Goal: Information Seeking & Learning: Learn about a topic

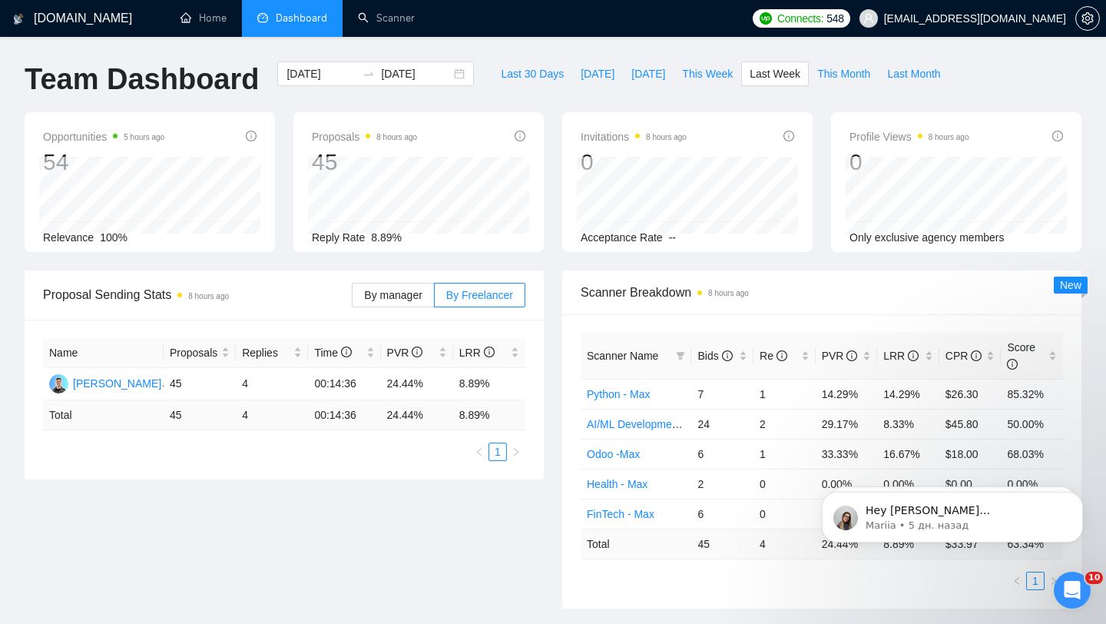
click at [534, 374] on div "Name Proposals Replies Time PVR LRR [PERSON_NAME] 45 4 00:14:36 24.44% 8.89% To…" at bounding box center [284, 399] width 519 height 160
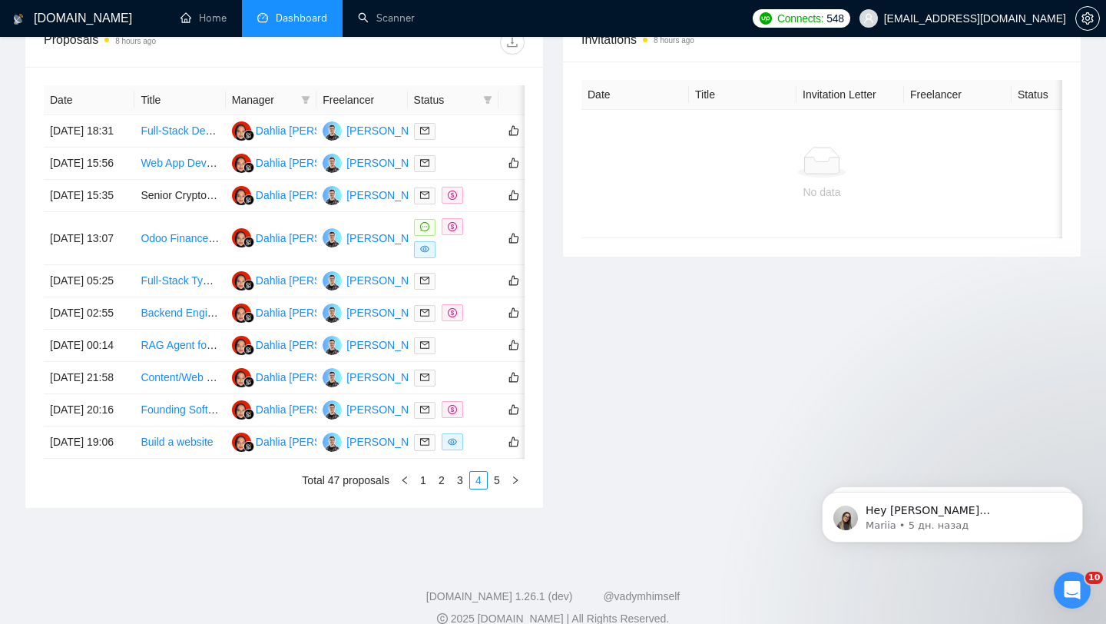
scroll to position [601, 0]
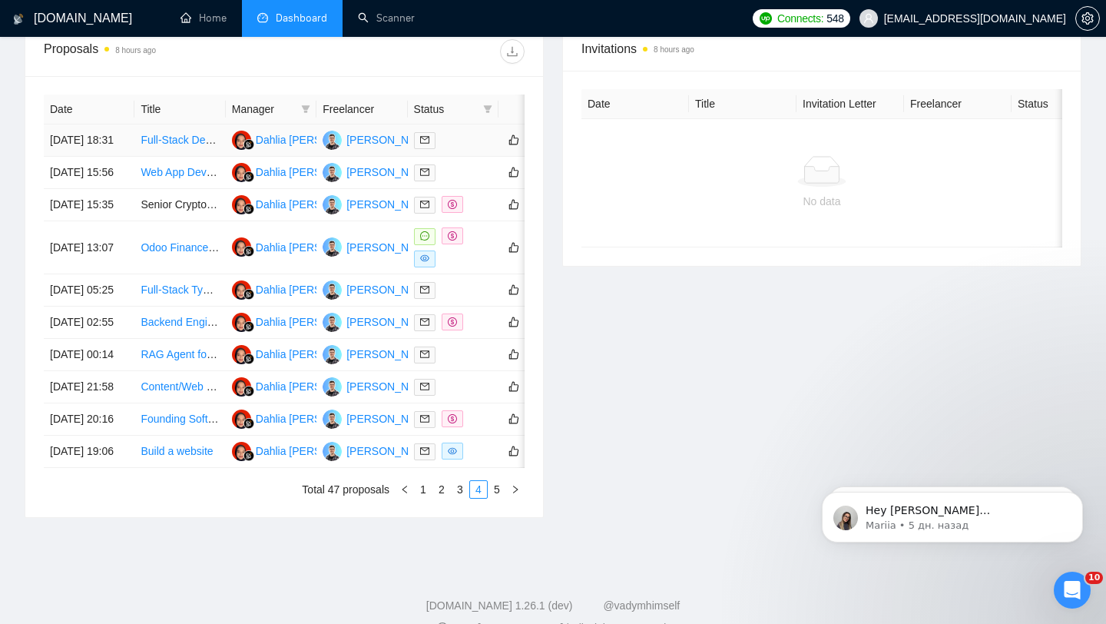
click at [446, 138] on div at bounding box center [453, 140] width 78 height 18
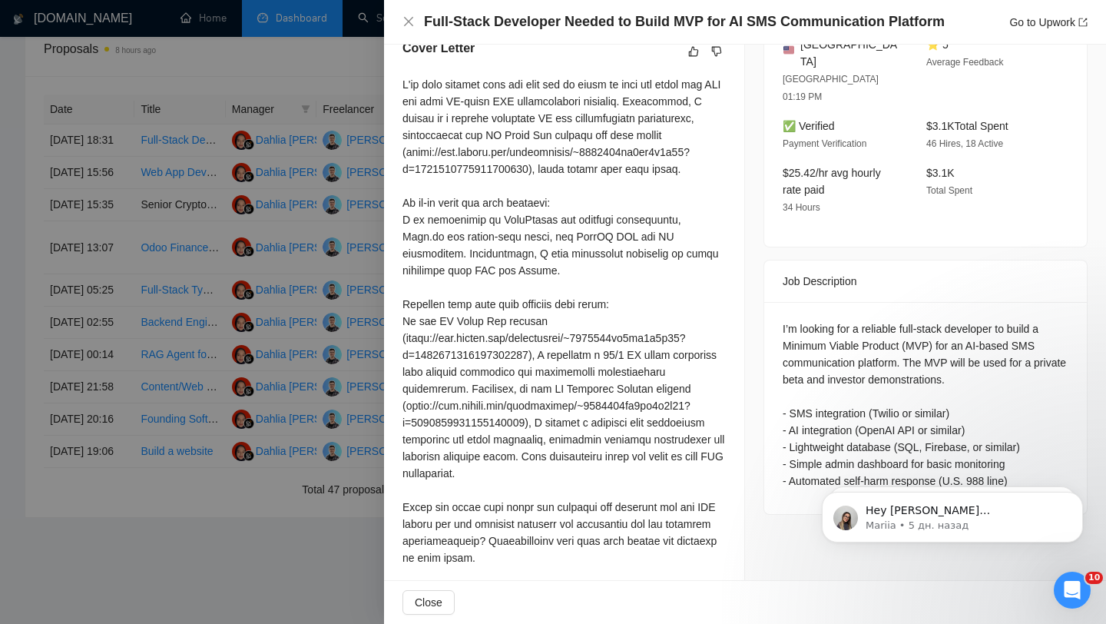
scroll to position [76, 0]
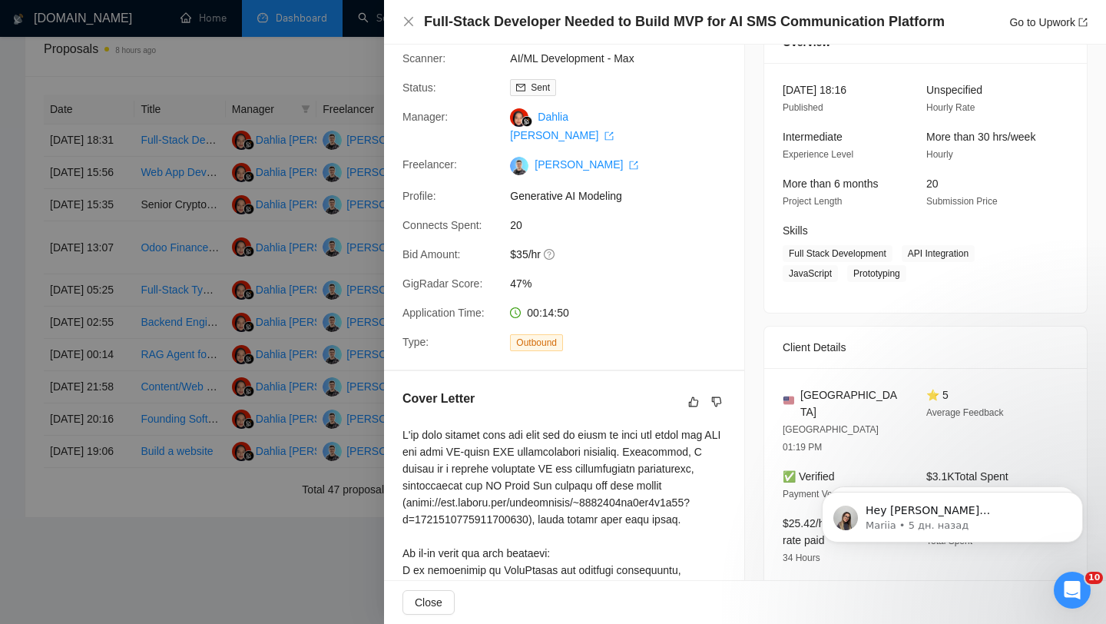
click at [285, 328] on div at bounding box center [553, 312] width 1106 height 624
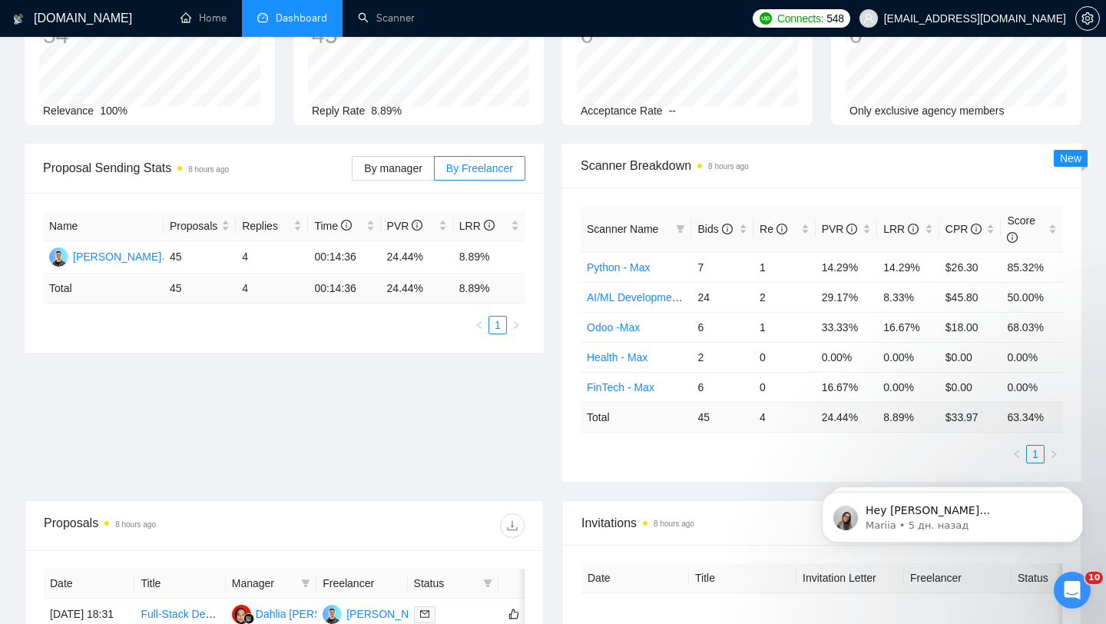
scroll to position [0, 0]
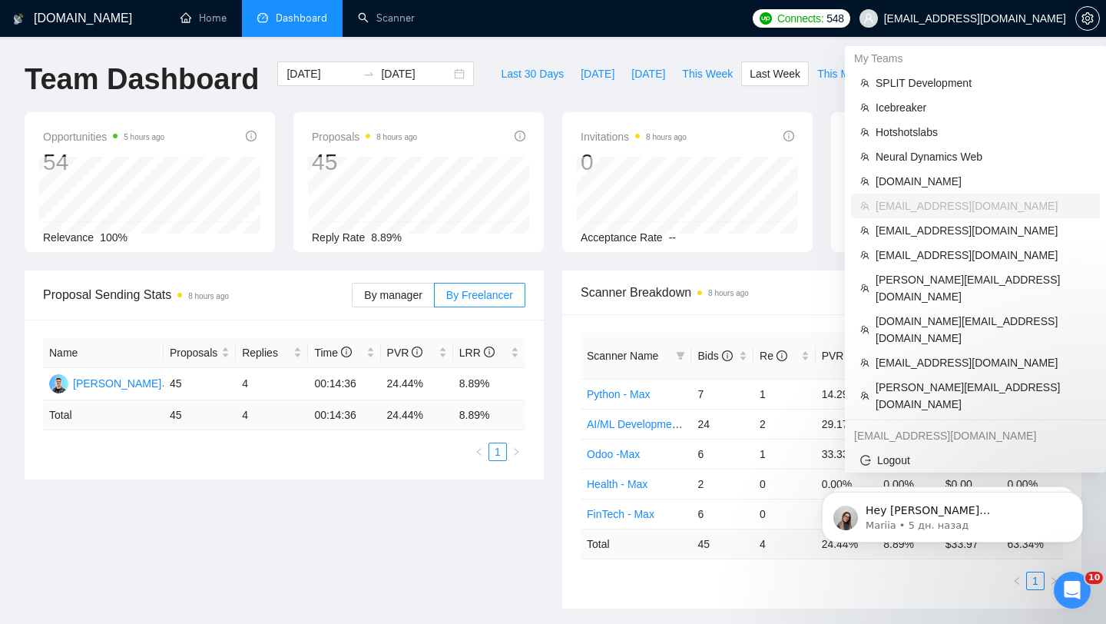
click at [945, 18] on span "[EMAIL_ADDRESS][DOMAIN_NAME]" at bounding box center [962, 18] width 225 height 49
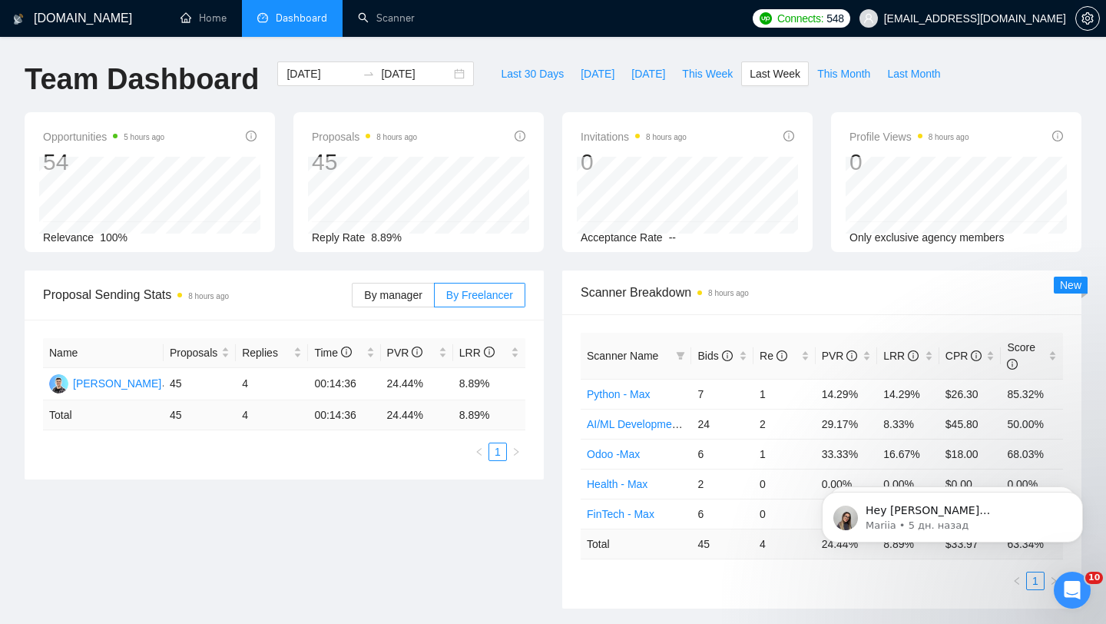
click at [981, 25] on span "[EMAIL_ADDRESS][DOMAIN_NAME]" at bounding box center [962, 18] width 225 height 49
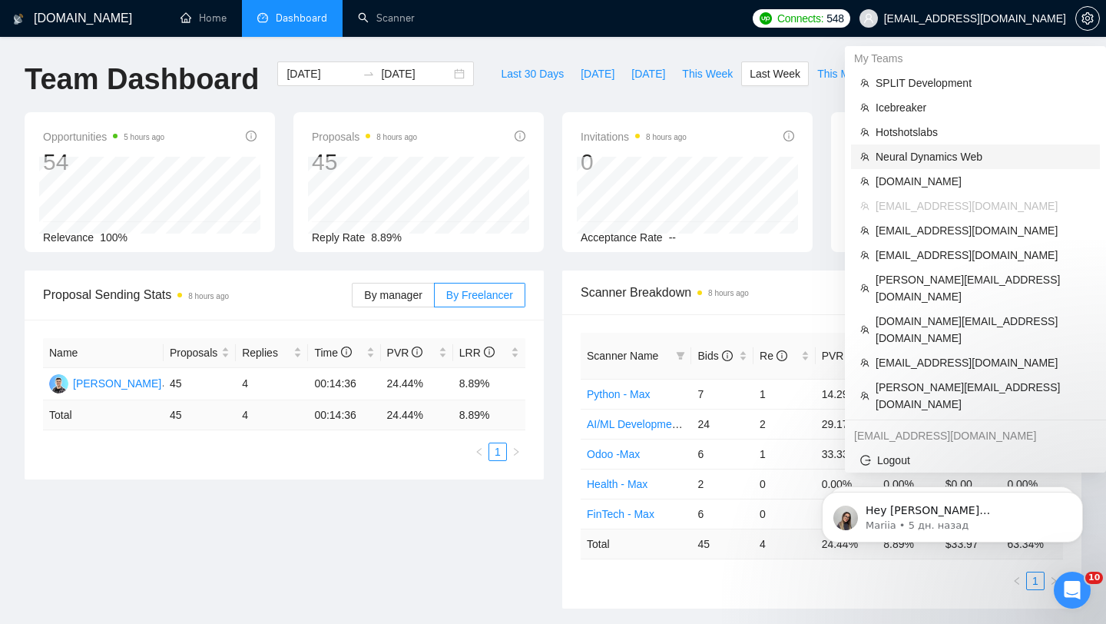
click at [918, 157] on span "Neural Dynamics Web" at bounding box center [982, 156] width 215 height 17
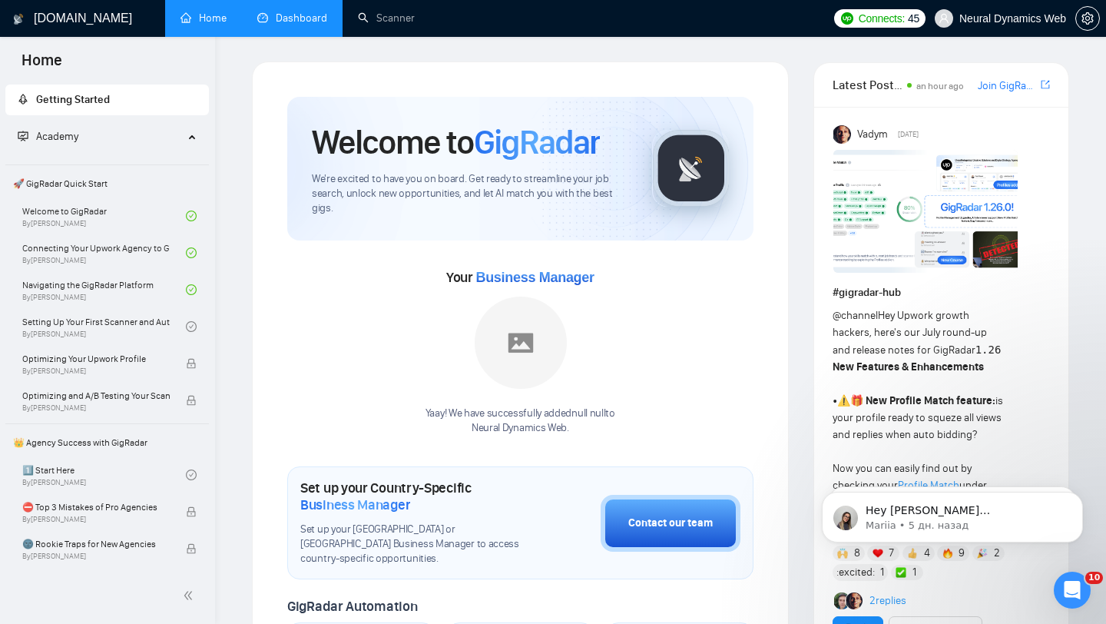
click at [314, 25] on link "Dashboard" at bounding box center [292, 18] width 70 height 13
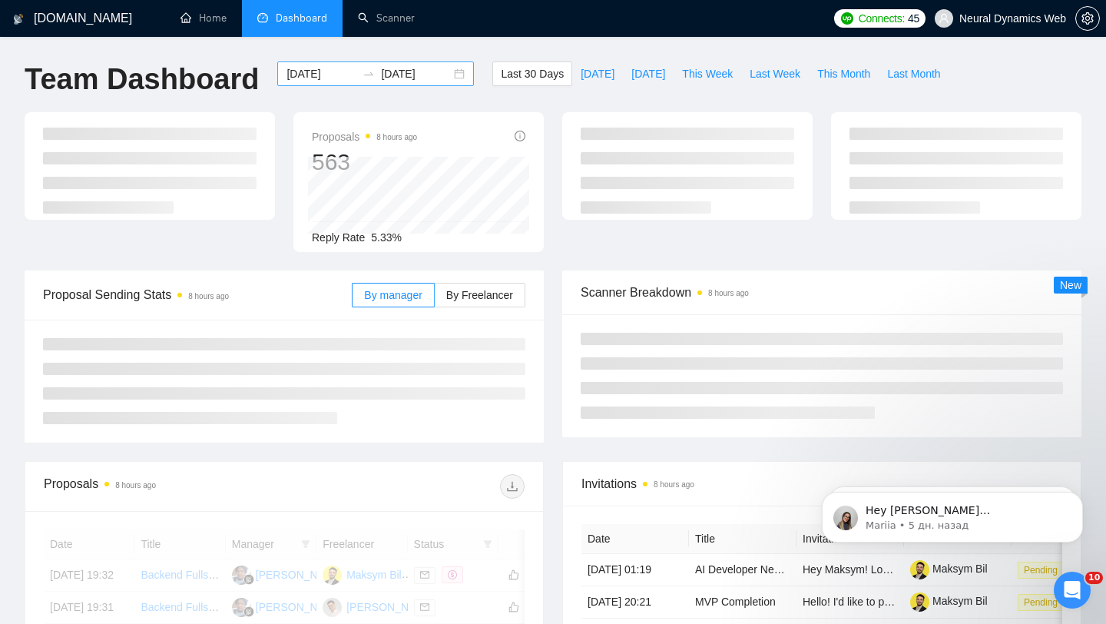
click at [449, 65] on div "[DATE] [DATE]" at bounding box center [375, 73] width 197 height 25
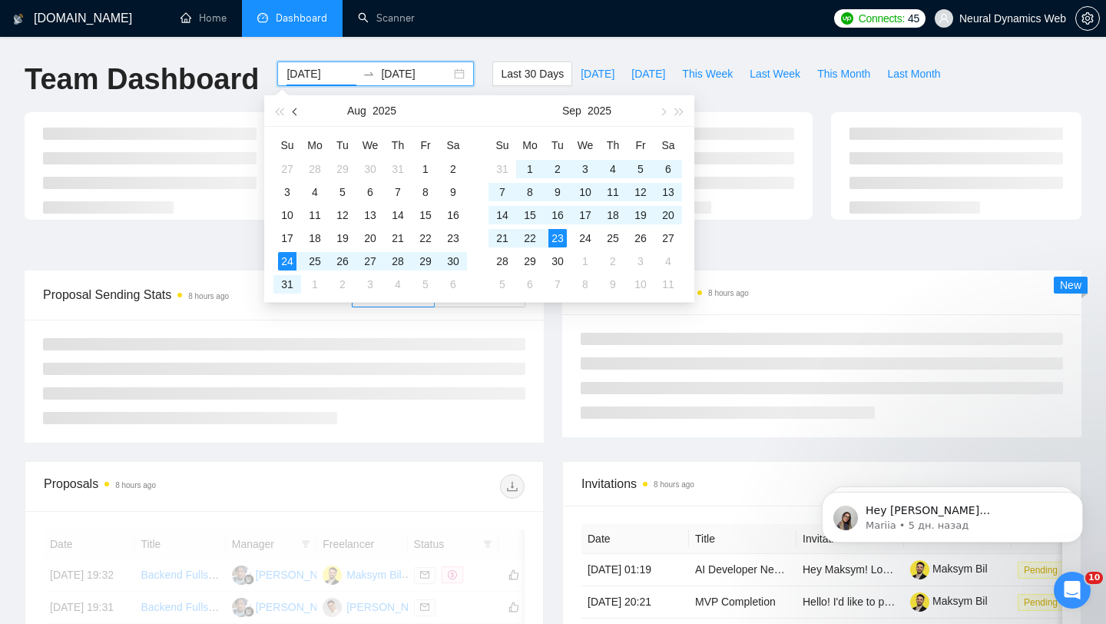
click at [295, 114] on span "button" at bounding box center [297, 112] width 8 height 8
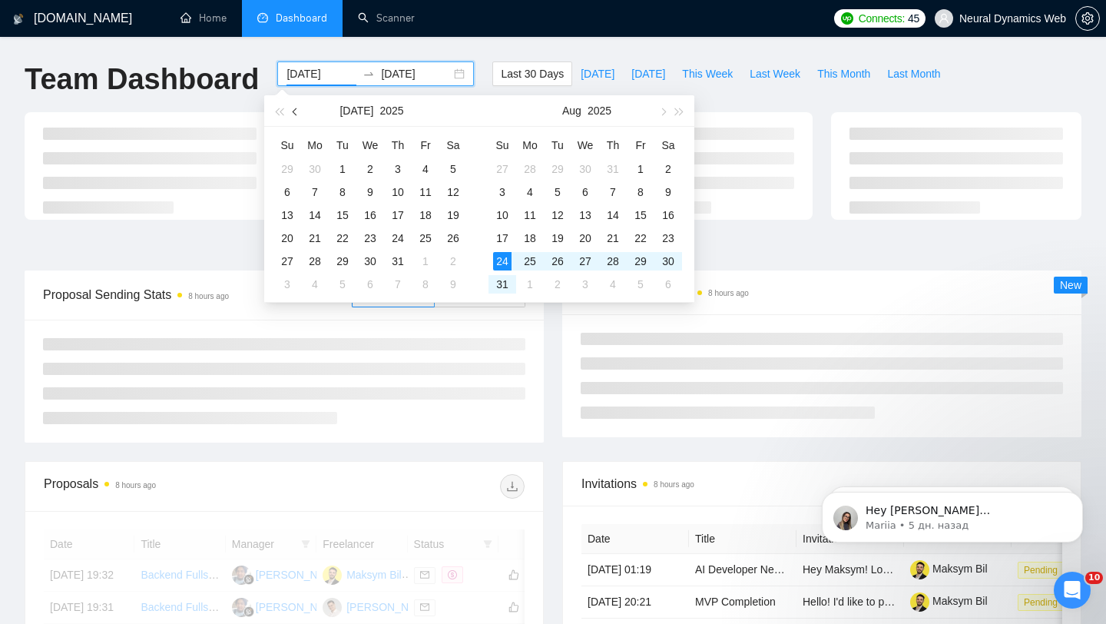
click at [295, 114] on span "button" at bounding box center [297, 112] width 8 height 8
type input "[DATE]"
click at [341, 164] on div "1" at bounding box center [342, 169] width 18 height 18
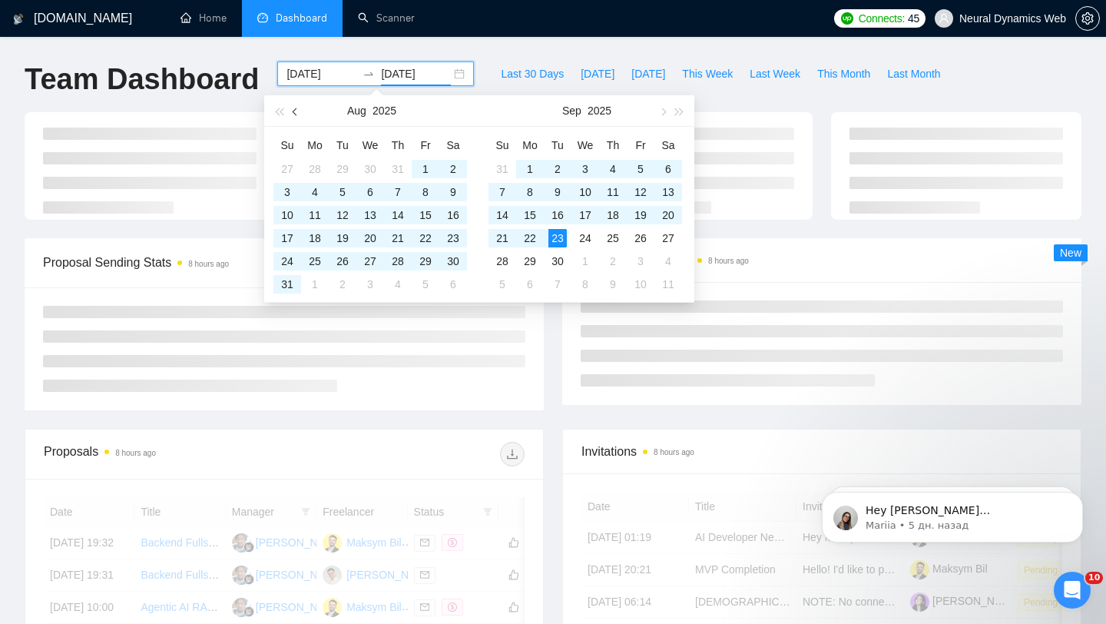
click at [298, 108] on button "button" at bounding box center [295, 110] width 17 height 31
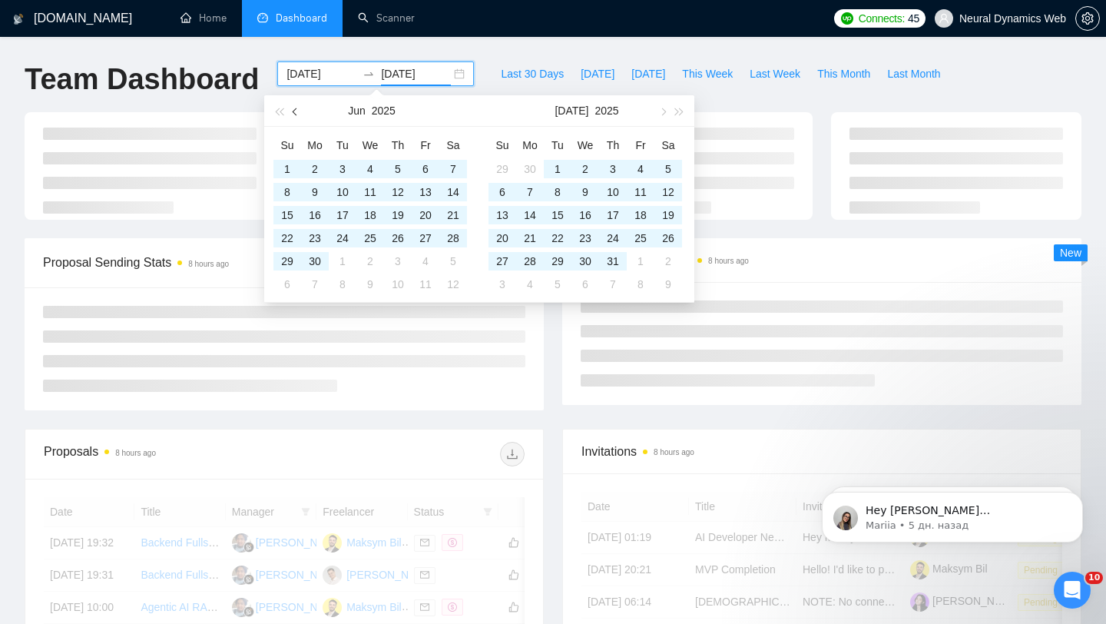
click at [298, 108] on button "button" at bounding box center [295, 110] width 17 height 31
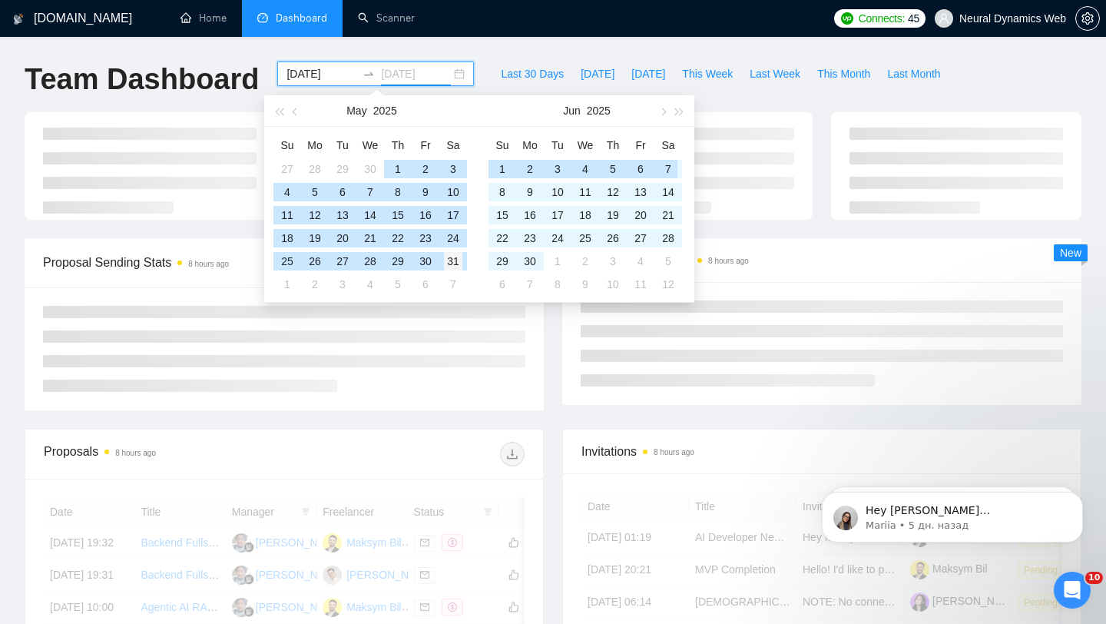
type input "[DATE]"
click at [453, 265] on div "31" at bounding box center [453, 261] width 18 height 18
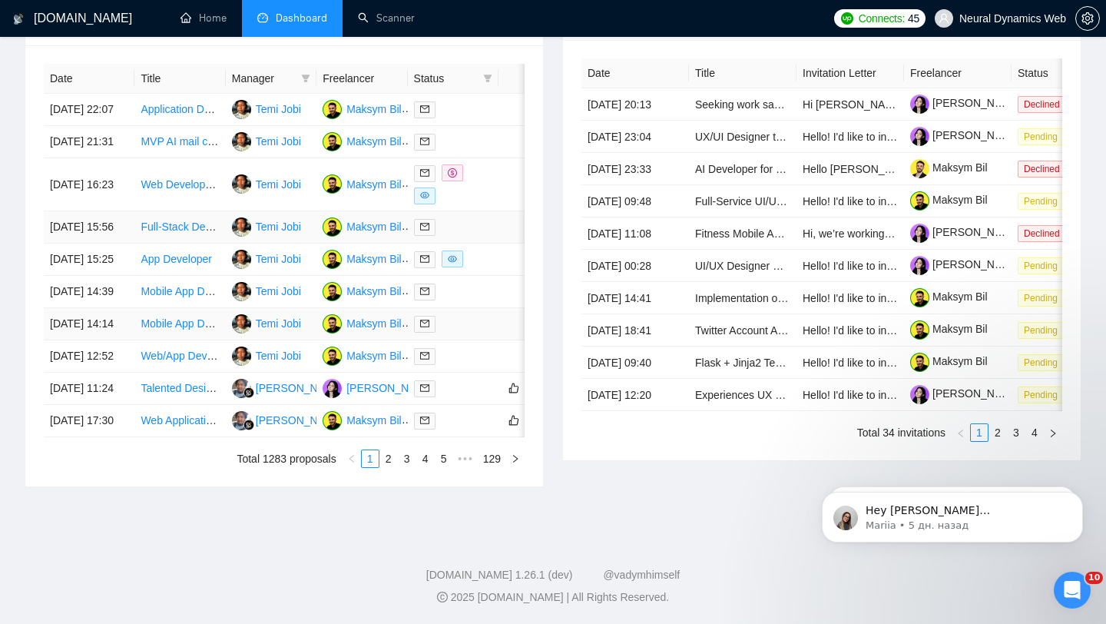
scroll to position [762, 0]
click at [471, 379] on div at bounding box center [453, 388] width 78 height 18
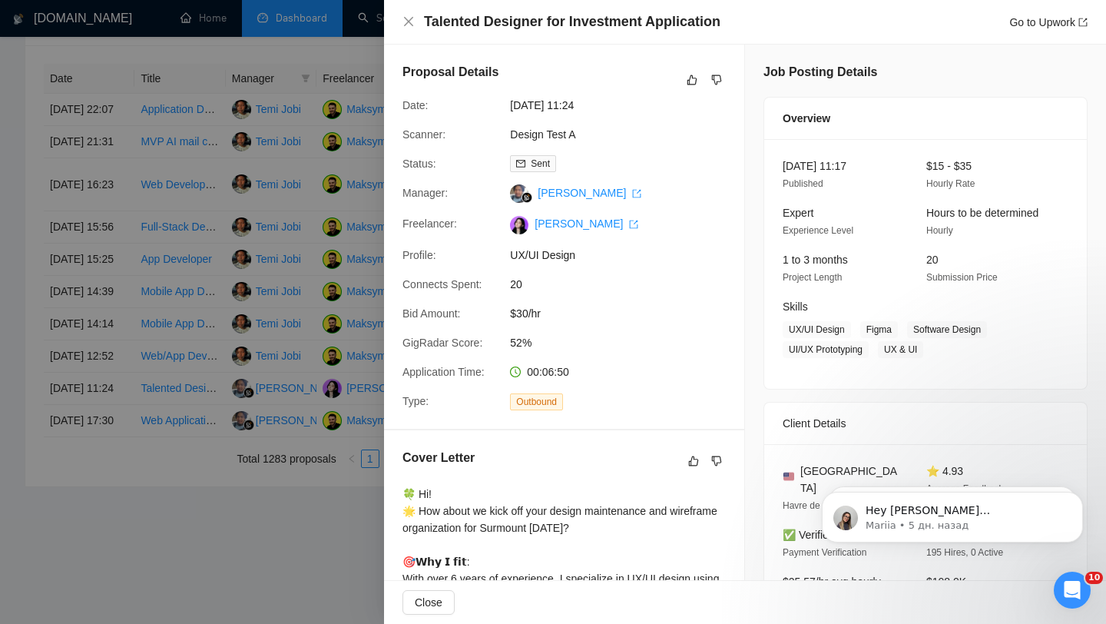
click at [265, 379] on div at bounding box center [553, 312] width 1106 height 624
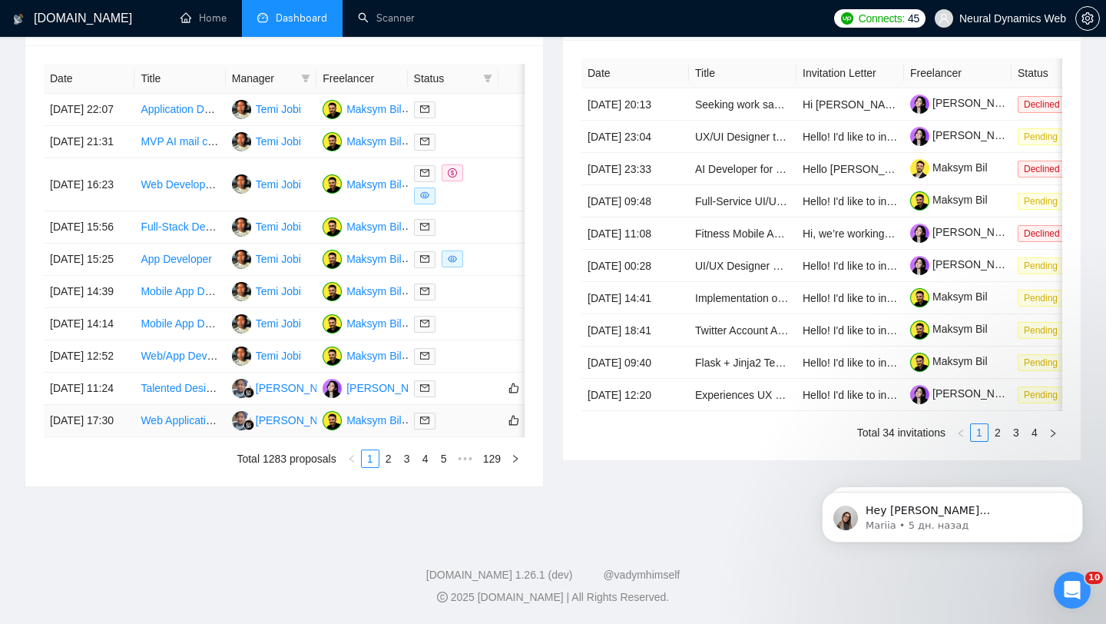
click at [487, 412] on div at bounding box center [453, 421] width 78 height 18
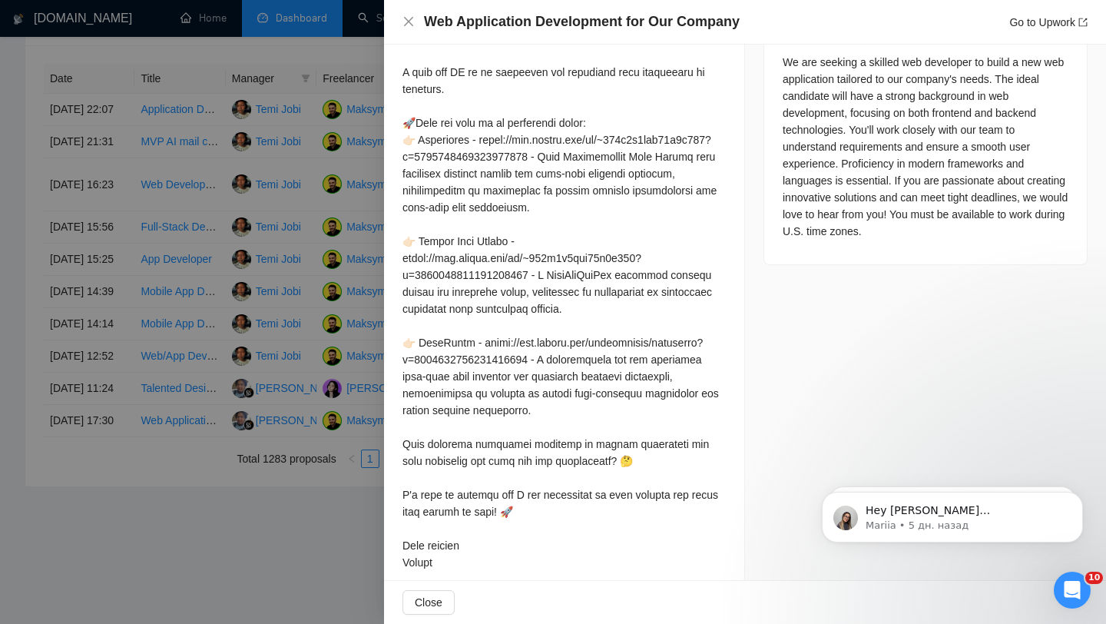
scroll to position [723, 0]
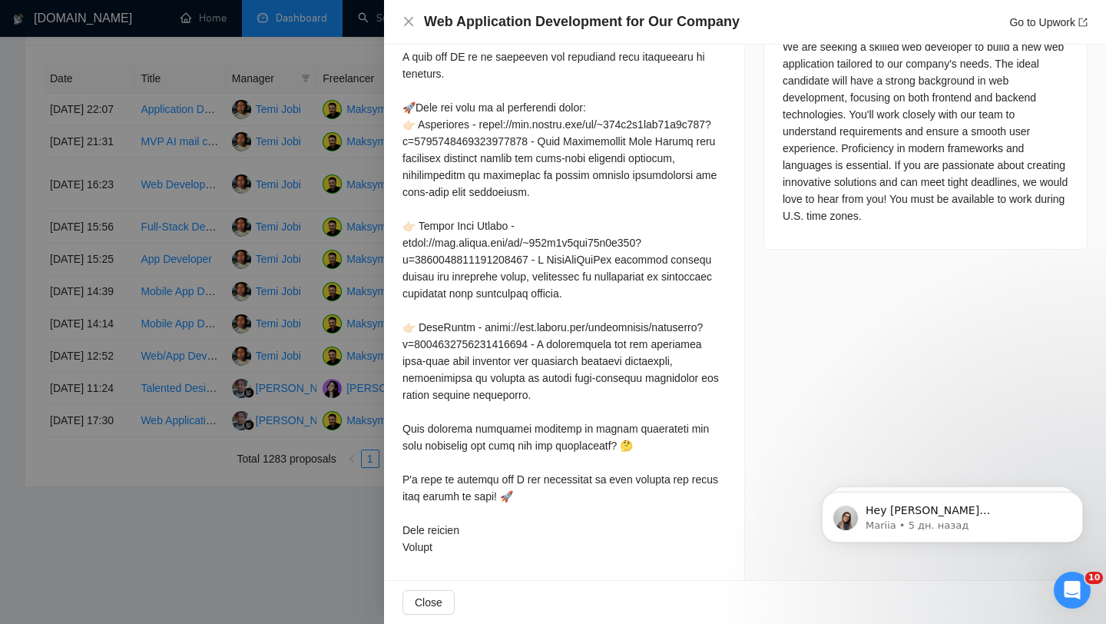
click at [361, 20] on div at bounding box center [553, 312] width 1106 height 624
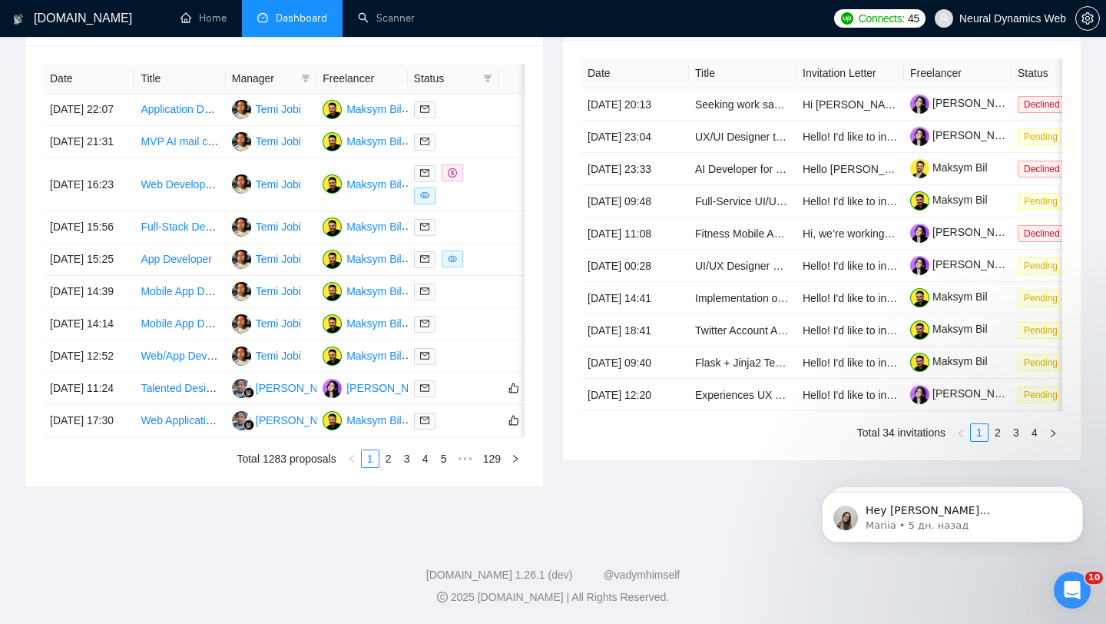
click at [991, 18] on span "Neural Dynamics Web" at bounding box center [1012, 18] width 107 height 0
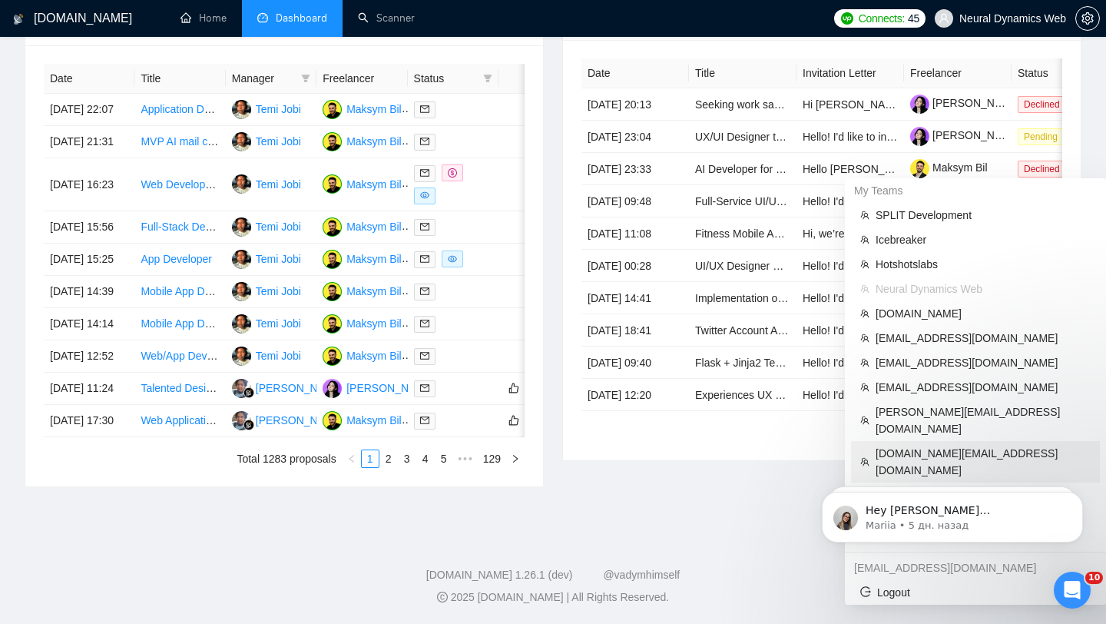
click at [938, 445] on span "[DOMAIN_NAME][EMAIL_ADDRESS][DOMAIN_NAME]" at bounding box center [982, 462] width 215 height 34
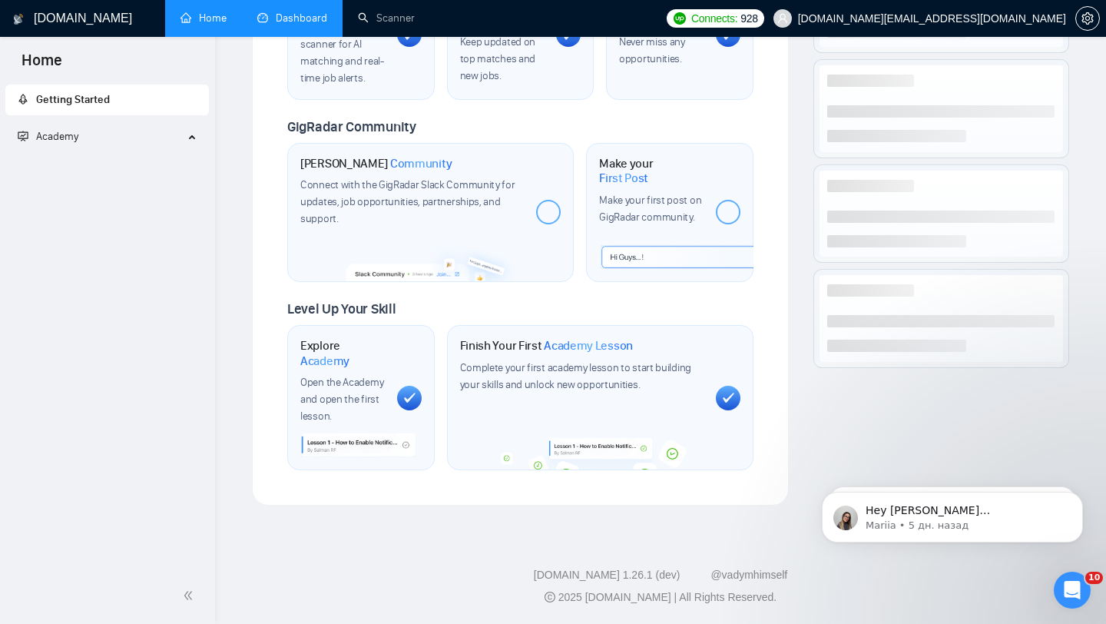
scroll to position [679, 0]
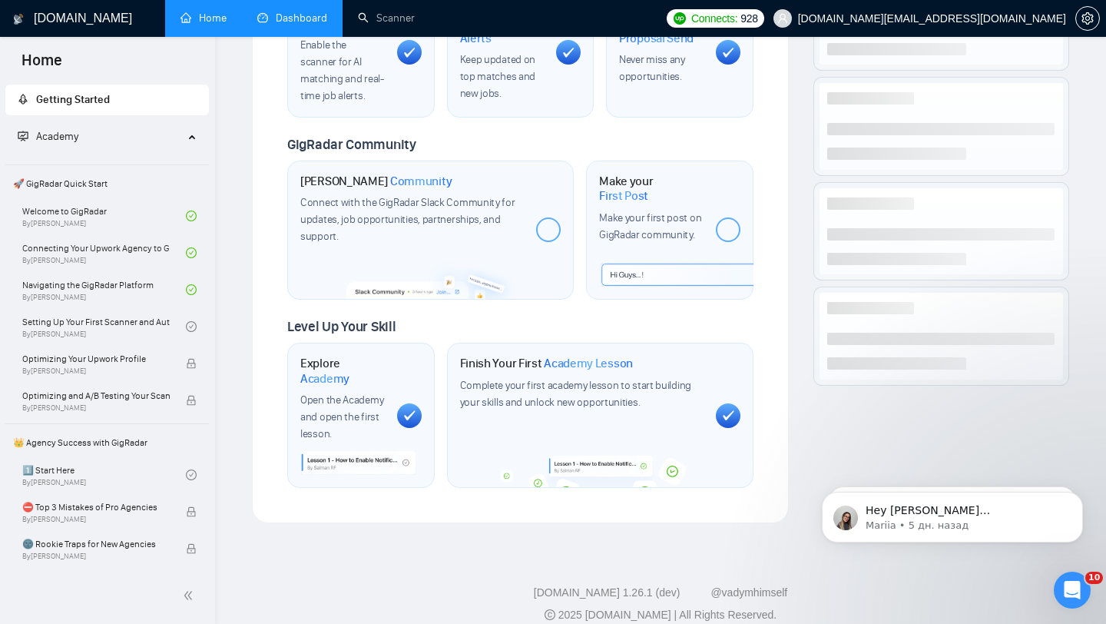
click at [282, 12] on link "Dashboard" at bounding box center [292, 18] width 70 height 13
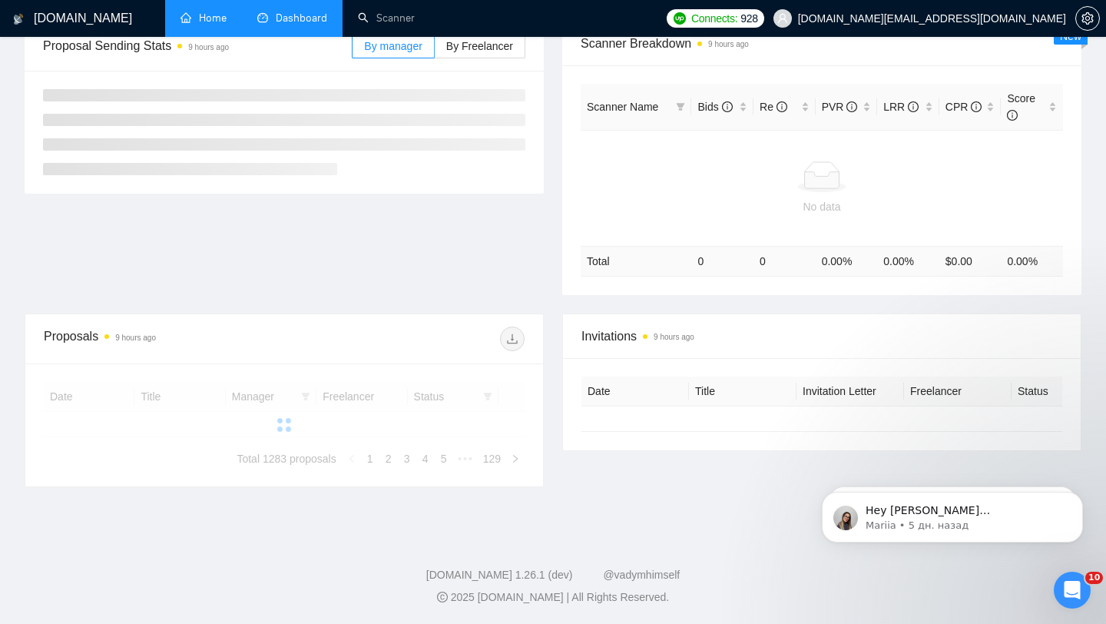
scroll to position [249, 0]
type input "[DATE]"
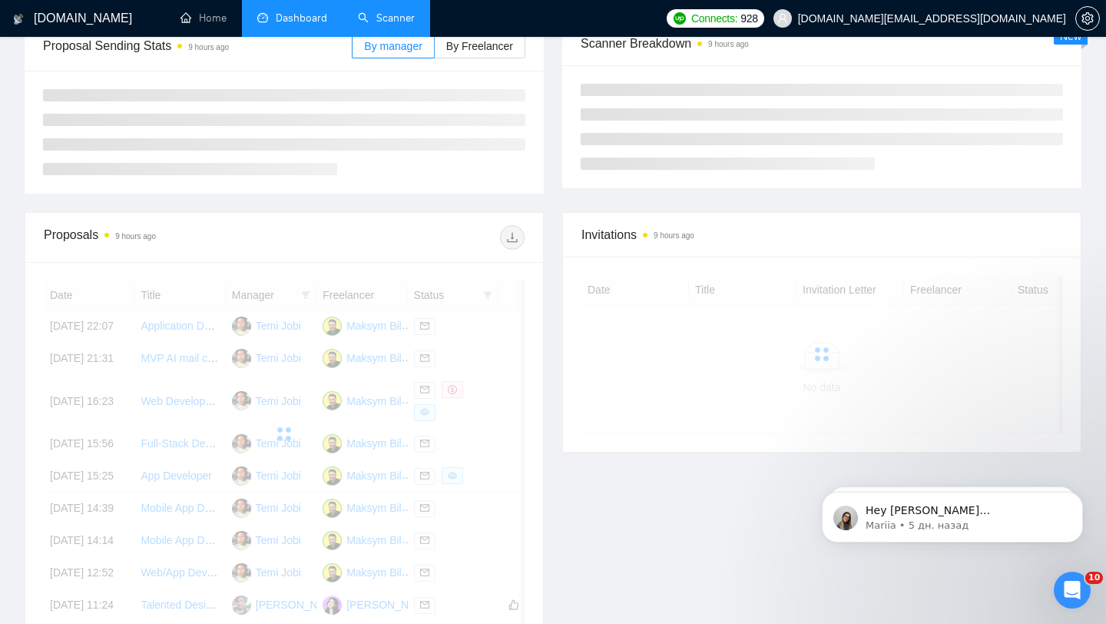
click at [384, 25] on link "Scanner" at bounding box center [386, 18] width 57 height 13
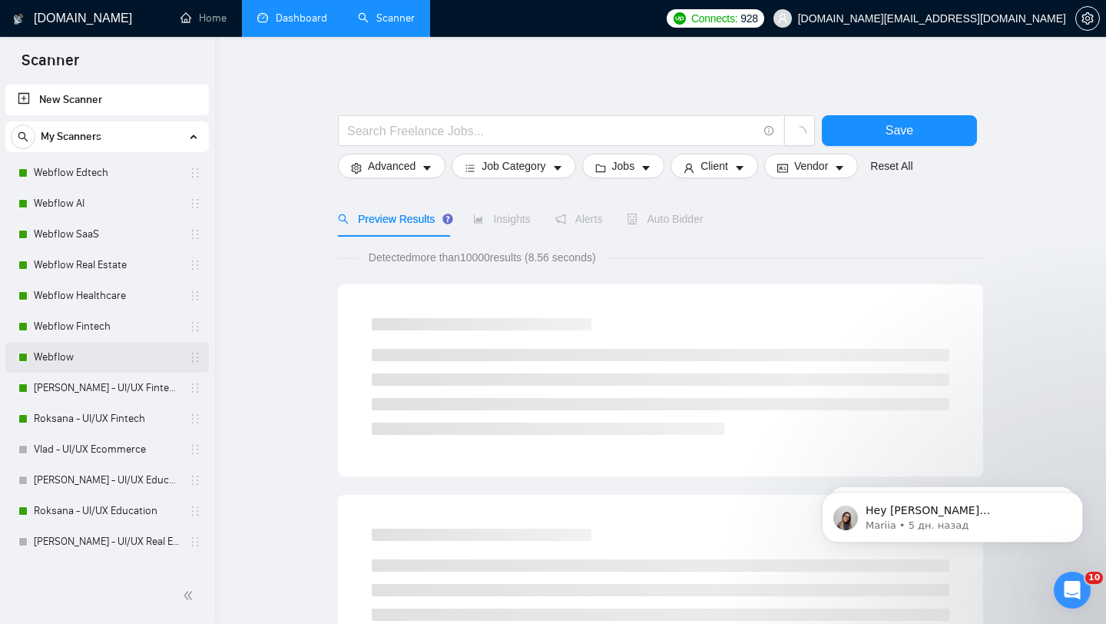
click at [96, 348] on link "Webflow" at bounding box center [107, 357] width 146 height 31
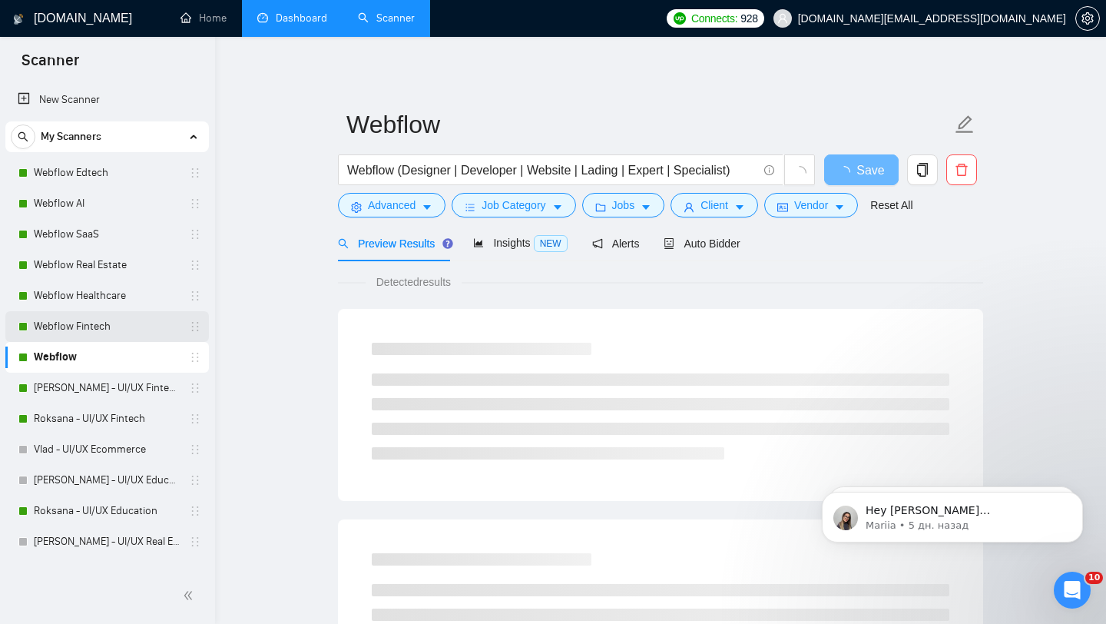
click at [58, 333] on link "Webflow Fintech" at bounding box center [107, 326] width 146 height 31
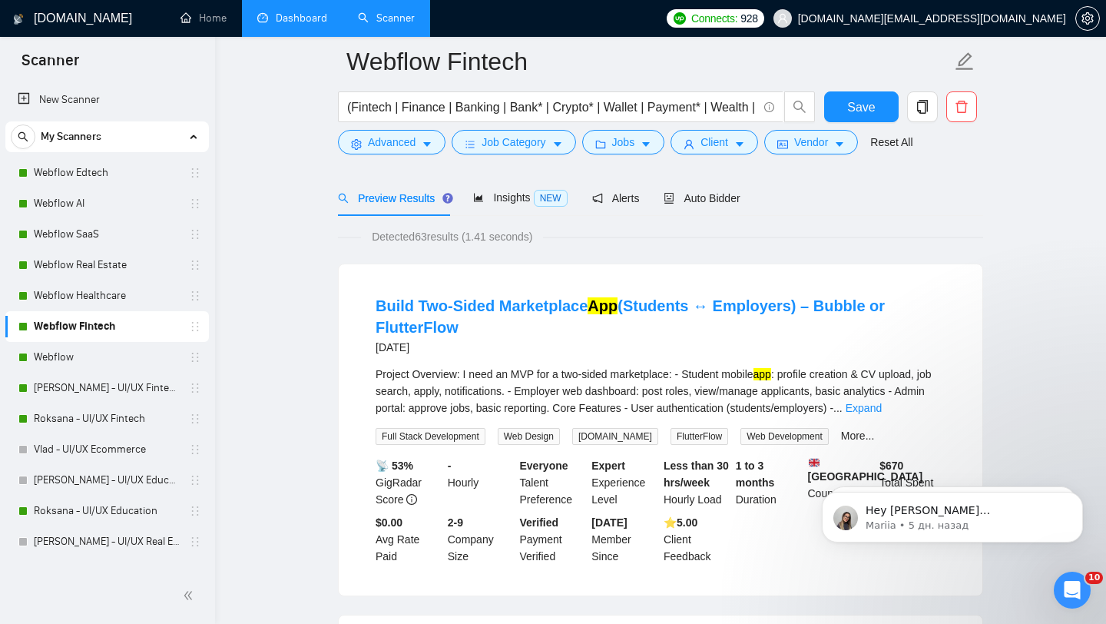
scroll to position [69, 0]
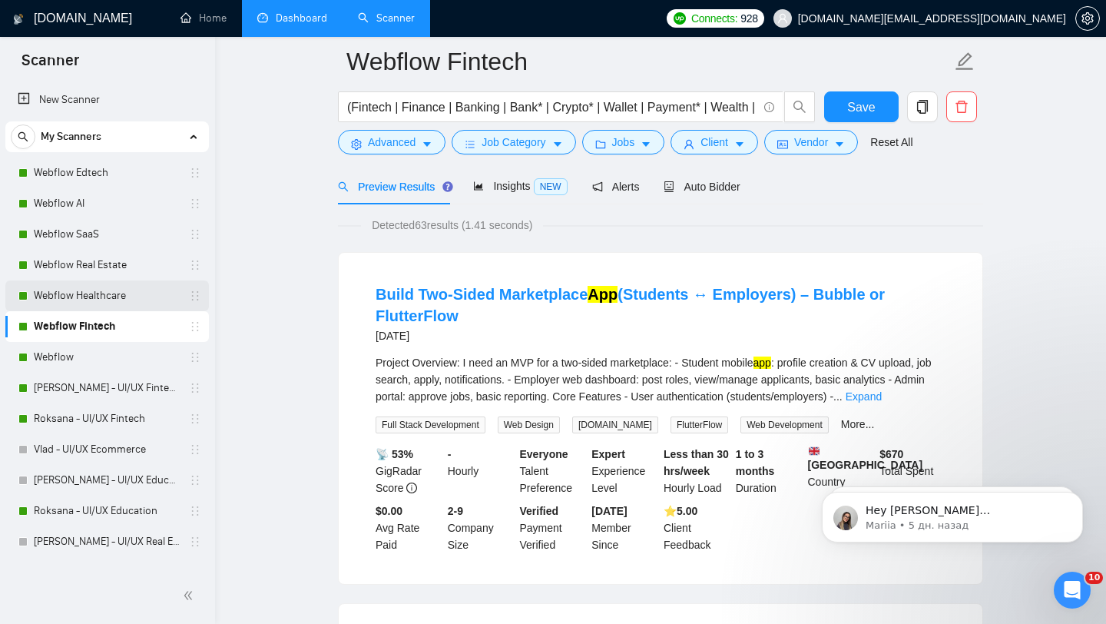
click at [91, 294] on link "Webflow Healthcare" at bounding box center [107, 295] width 146 height 31
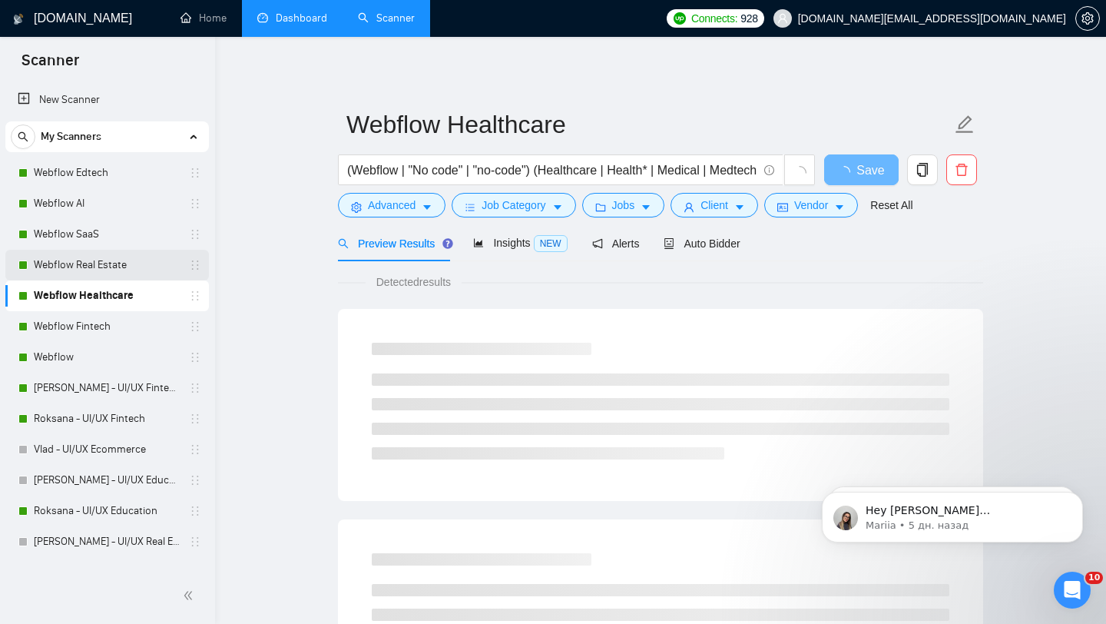
click at [122, 254] on link "Webflow Real Estate" at bounding box center [107, 265] width 146 height 31
